Goal: Task Accomplishment & Management: Manage account settings

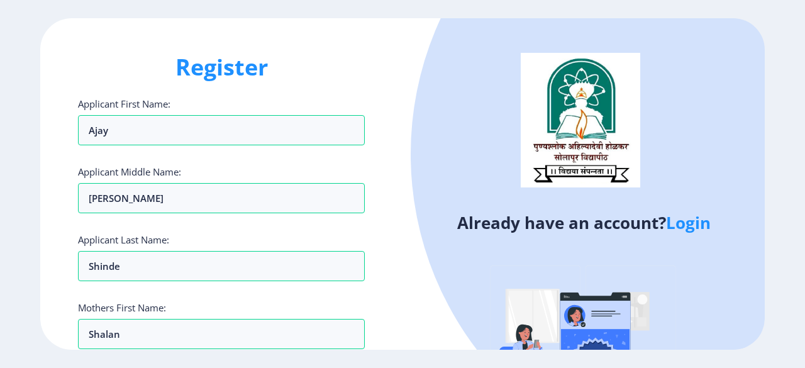
select select
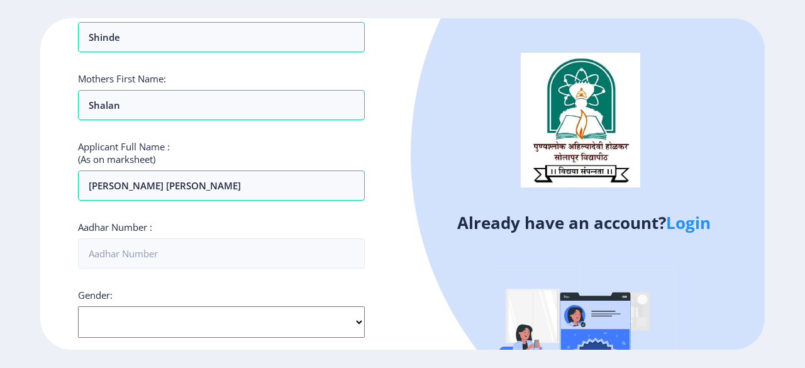
type input "[PERSON_NAME] [PERSON_NAME]"
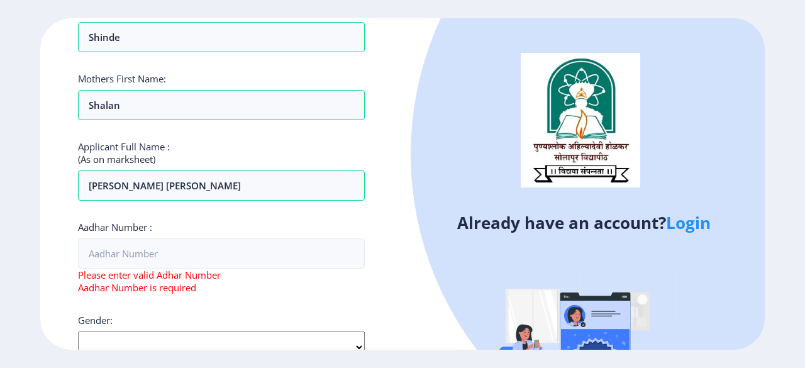
scroll to position [240, 0]
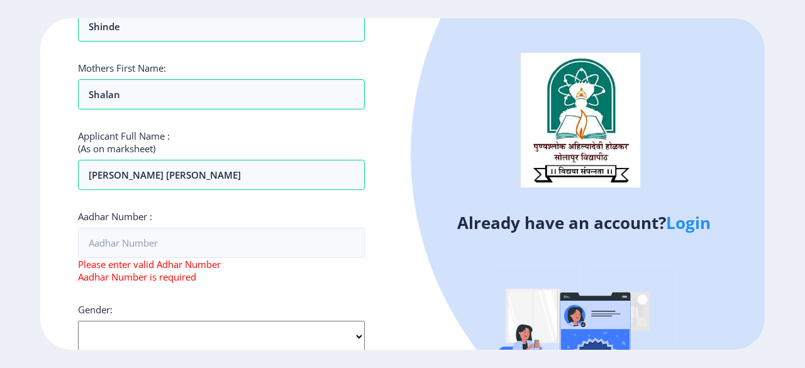
click at [322, 338] on select "Select Gender [DEMOGRAPHIC_DATA] [DEMOGRAPHIC_DATA] Other" at bounding box center [221, 336] width 287 height 31
select select "[DEMOGRAPHIC_DATA]"
click at [78, 321] on select "Select Gender [DEMOGRAPHIC_DATA] [DEMOGRAPHIC_DATA] Other" at bounding box center [221, 336] width 287 height 31
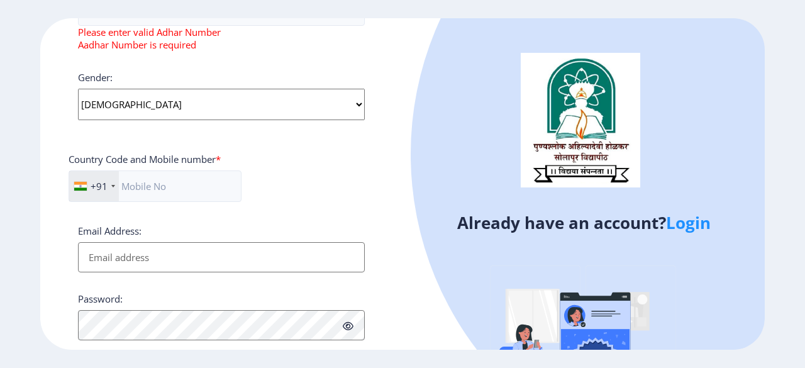
click at [164, 264] on input "Email Address:" at bounding box center [221, 257] width 287 height 30
type input "[EMAIL_ADDRESS][DOMAIN_NAME]"
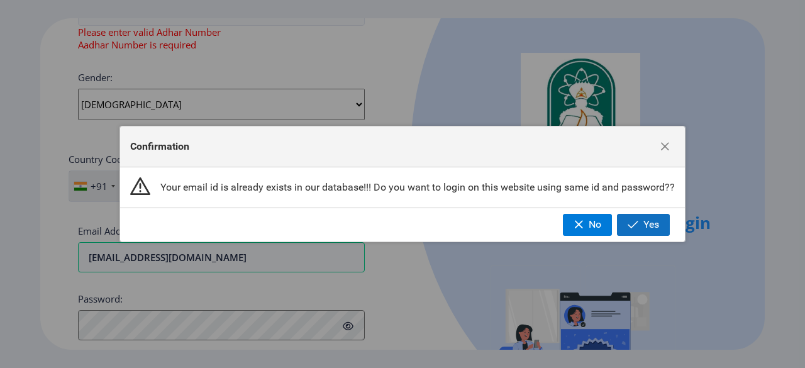
click at [650, 226] on span "Yes" at bounding box center [652, 224] width 16 height 11
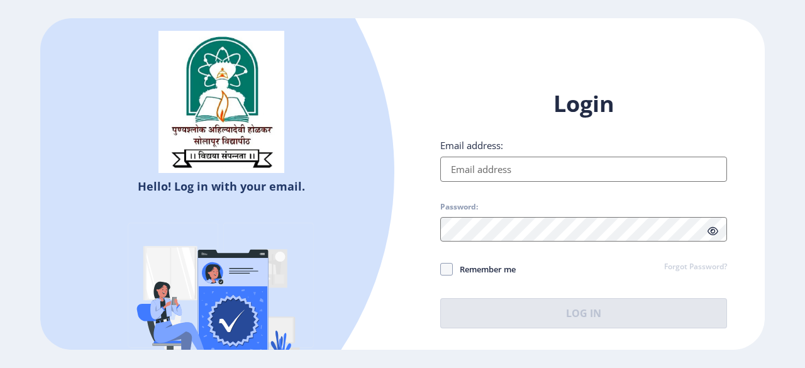
click at [498, 173] on input "Email address:" at bounding box center [583, 169] width 287 height 25
type input "[EMAIL_ADDRESS][DOMAIN_NAME]"
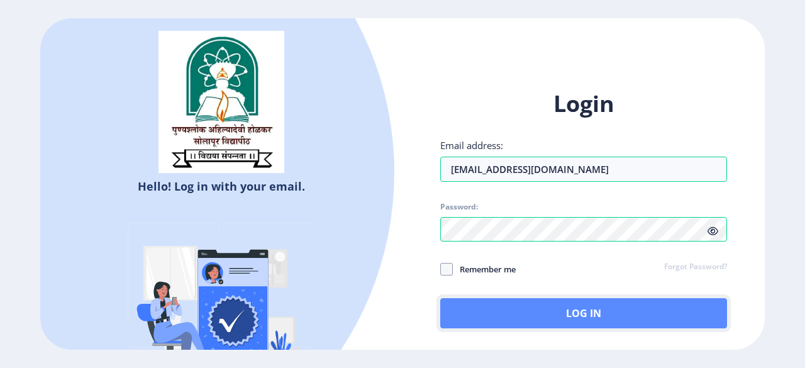
click at [542, 311] on button "Log In" at bounding box center [583, 313] width 287 height 30
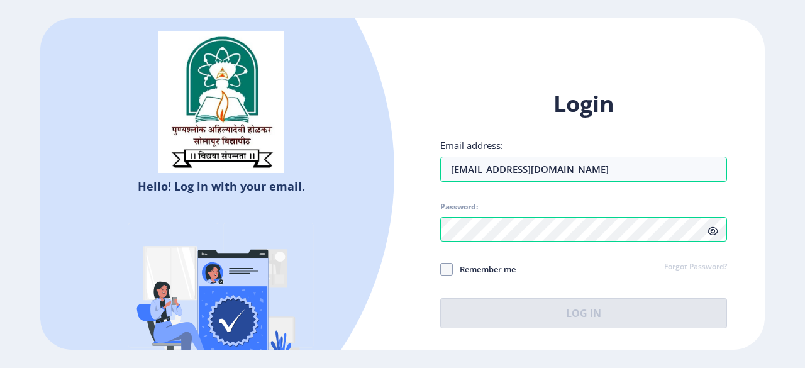
click at [679, 267] on link "Forgot Password?" at bounding box center [695, 267] width 63 height 11
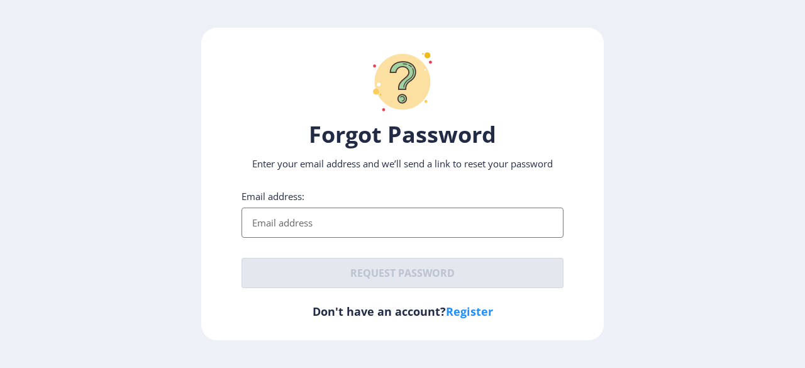
click at [345, 208] on input "Email address:" at bounding box center [403, 223] width 322 height 30
type input "[EMAIL_ADDRESS][DOMAIN_NAME]"
click at [379, 258] on button "Request password" at bounding box center [403, 273] width 322 height 30
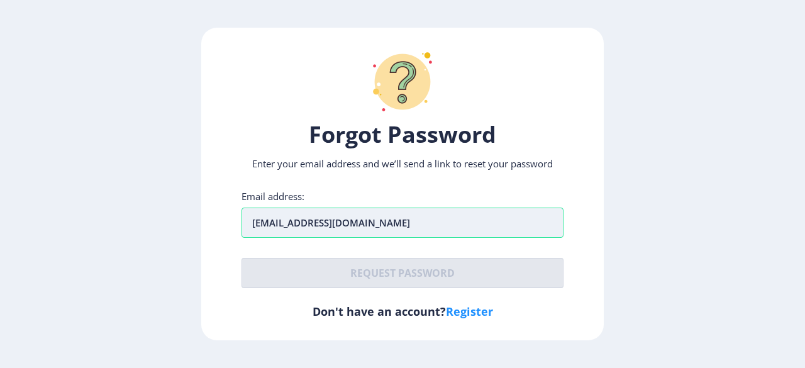
click at [369, 208] on input "[EMAIL_ADDRESS][DOMAIN_NAME]" at bounding box center [403, 223] width 322 height 30
click at [557, 289] on div "Forgot Password Enter your email address and we’ll send a link to reset your pa…" at bounding box center [402, 184] width 403 height 313
click at [383, 208] on input "[EMAIL_ADDRESS][DOMAIN_NAME]" at bounding box center [403, 223] width 322 height 30
